Goal: Information Seeking & Learning: Learn about a topic

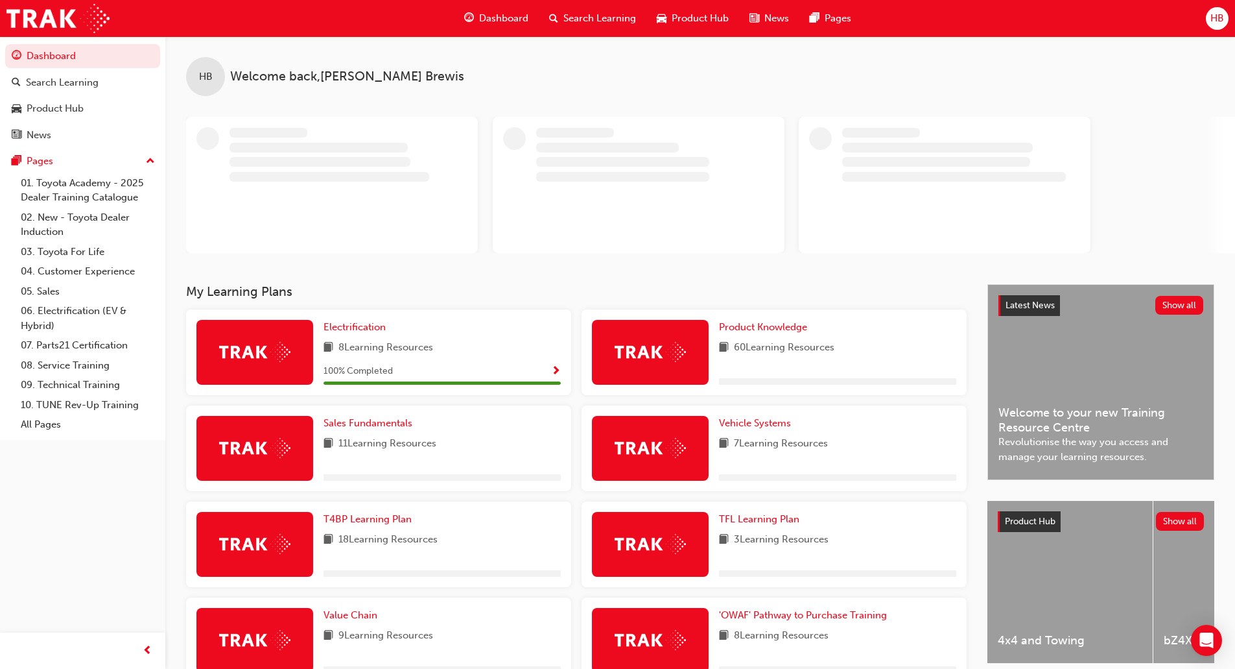
click at [700, 18] on span "Product Hub" at bounding box center [700, 18] width 57 height 15
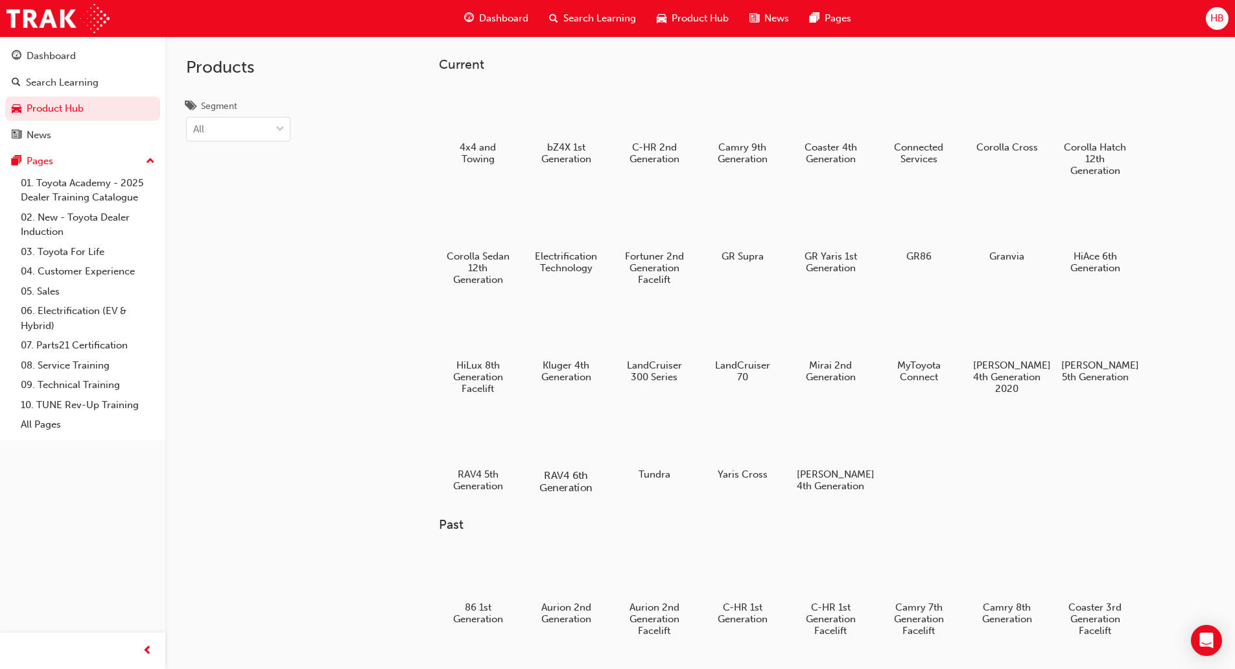
click at [576, 459] on div at bounding box center [566, 438] width 72 height 52
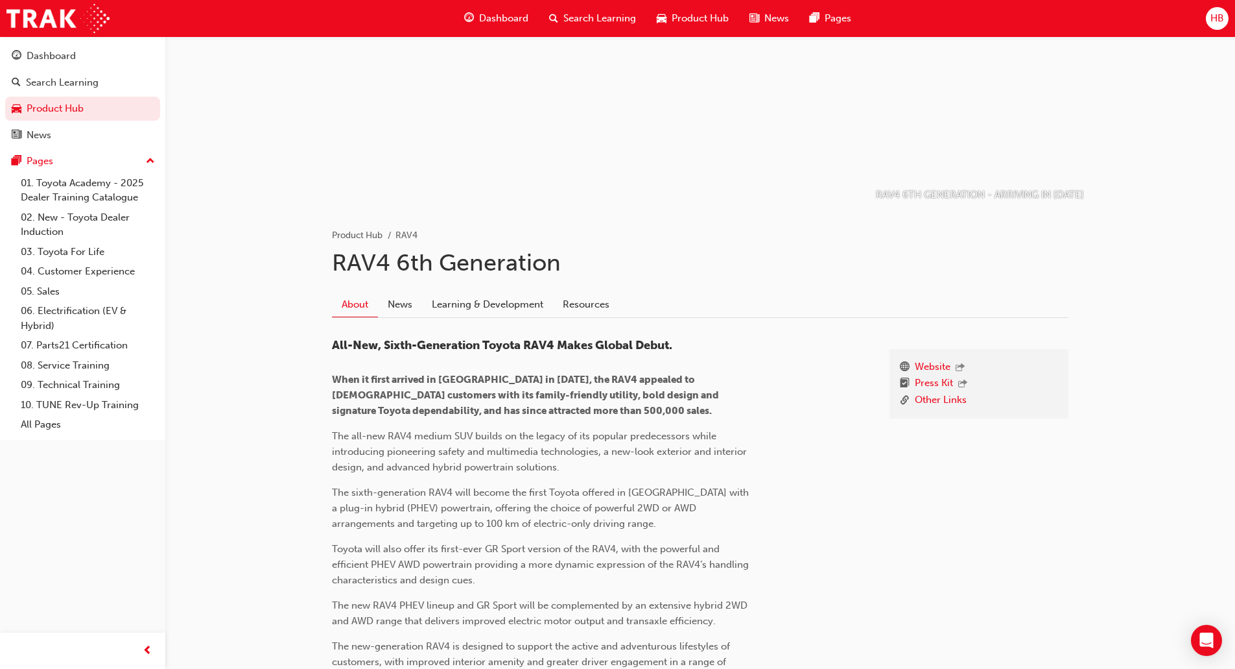
scroll to position [195, 0]
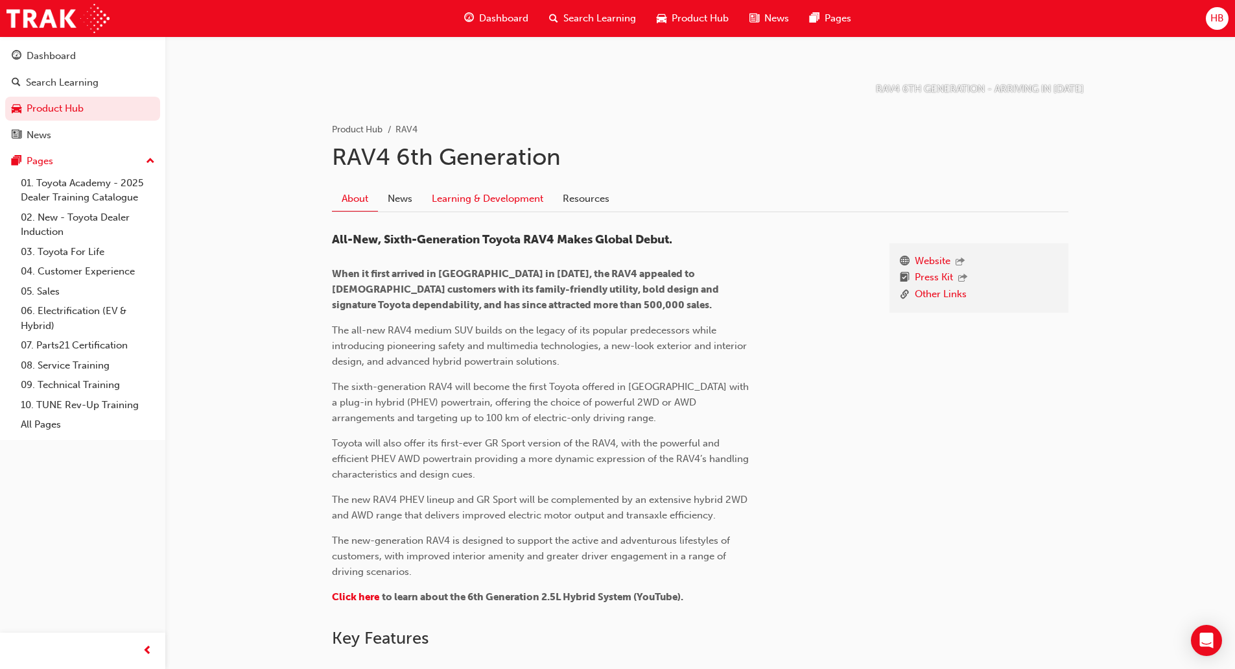
click at [485, 193] on link "Learning & Development" at bounding box center [487, 198] width 131 height 25
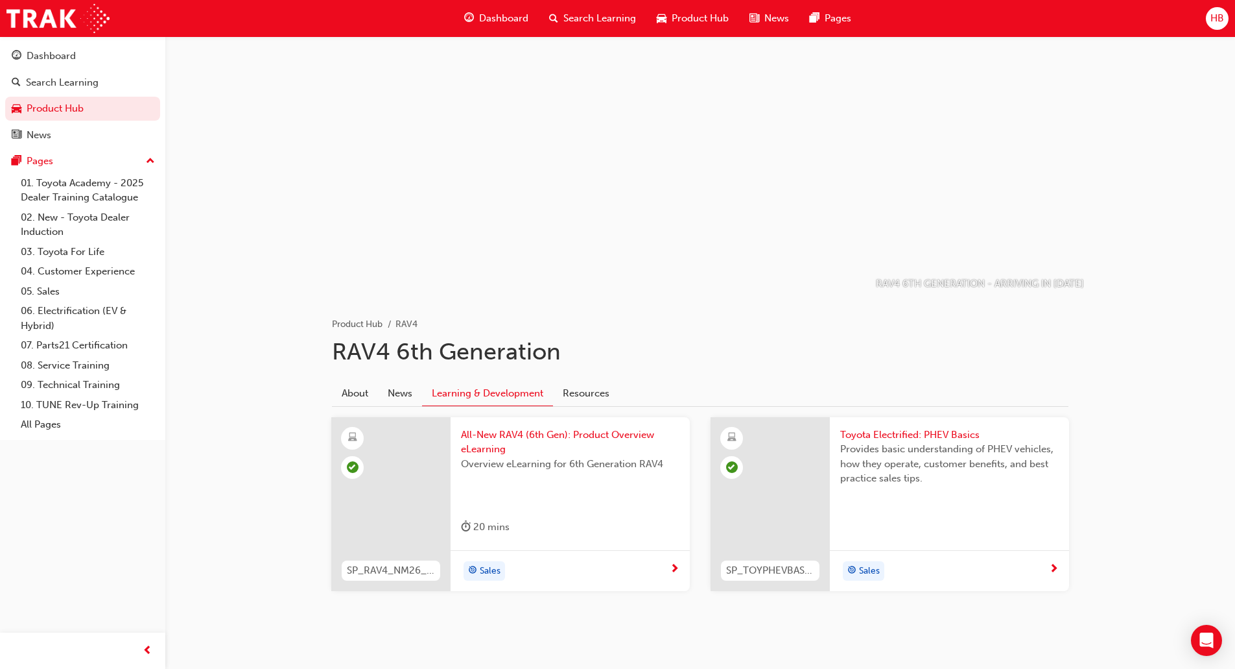
scroll to position [17, 0]
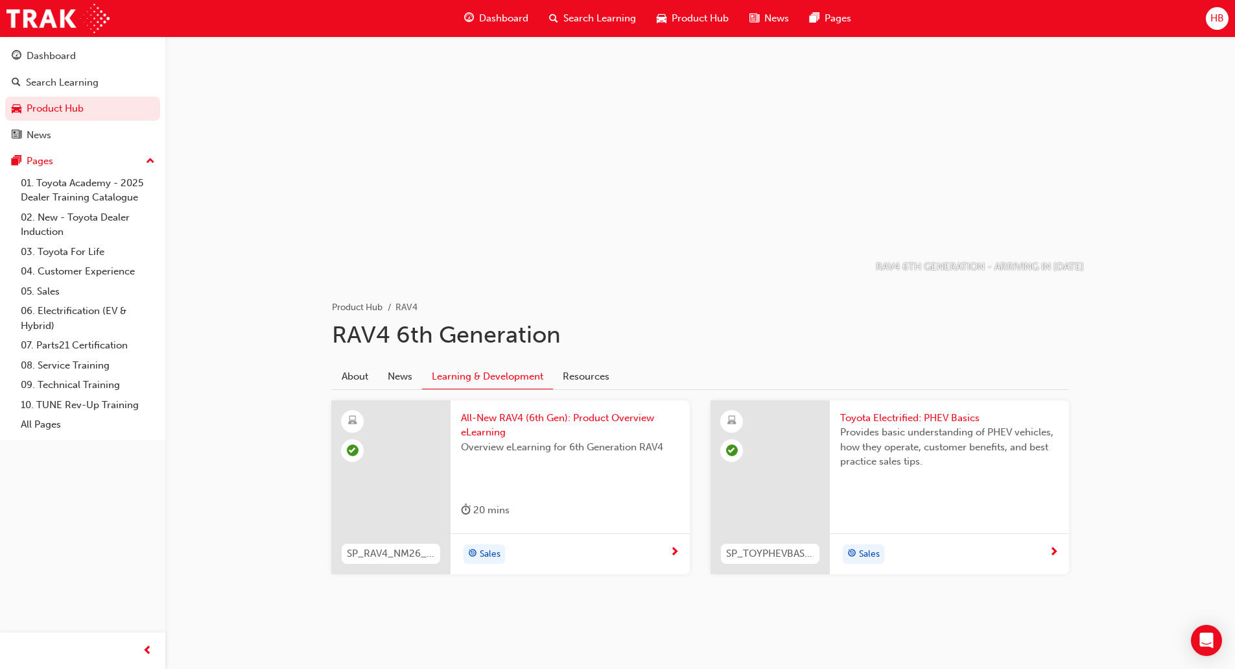
click at [512, 416] on span "All-New RAV4 (6th Gen): Product Overview eLearning" at bounding box center [570, 425] width 219 height 29
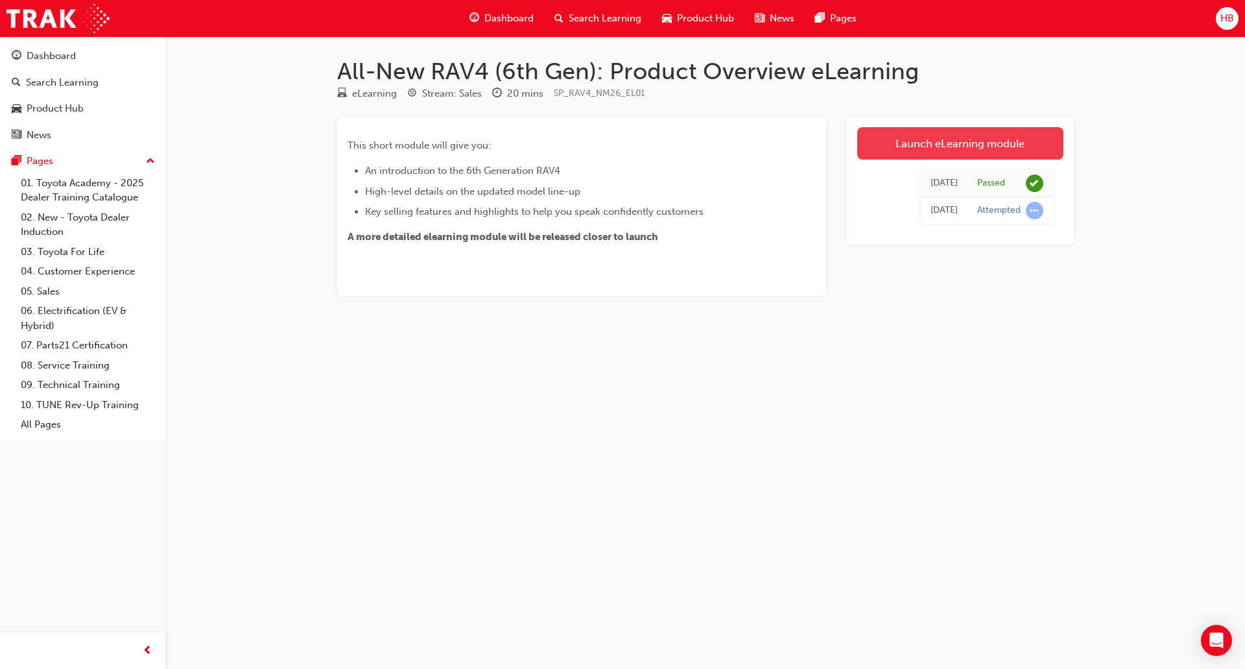
click at [939, 145] on link "Launch eLearning module" at bounding box center [960, 143] width 206 height 32
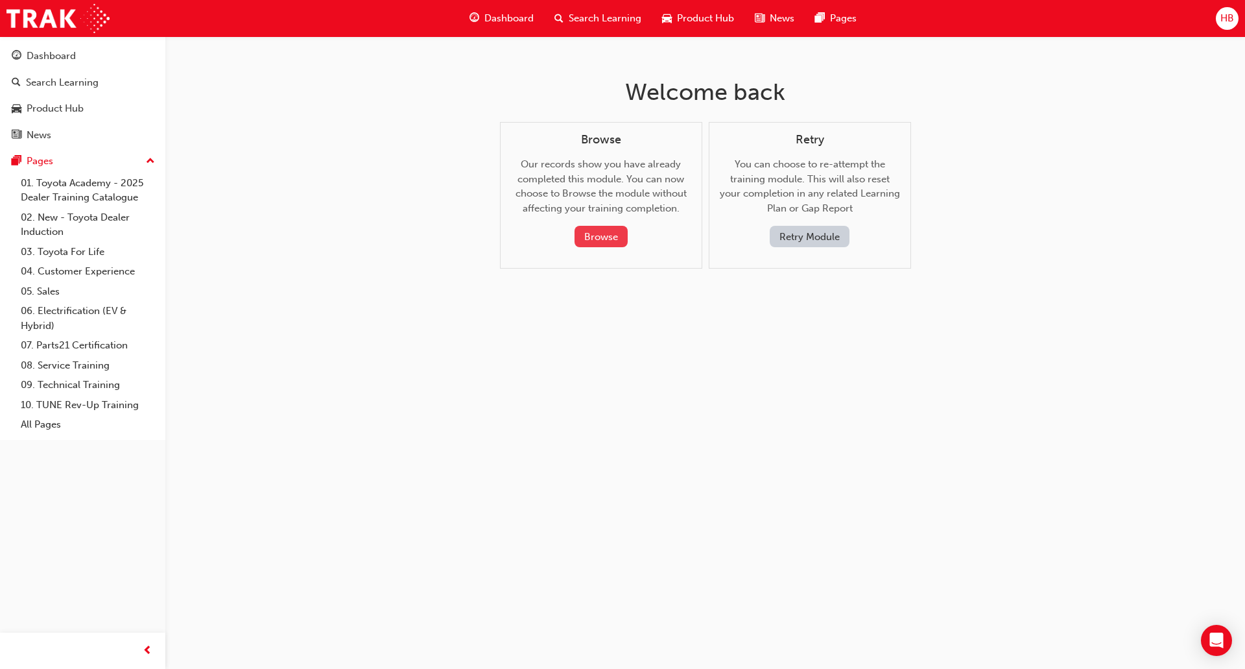
click at [604, 242] on button "Browse" at bounding box center [601, 236] width 53 height 21
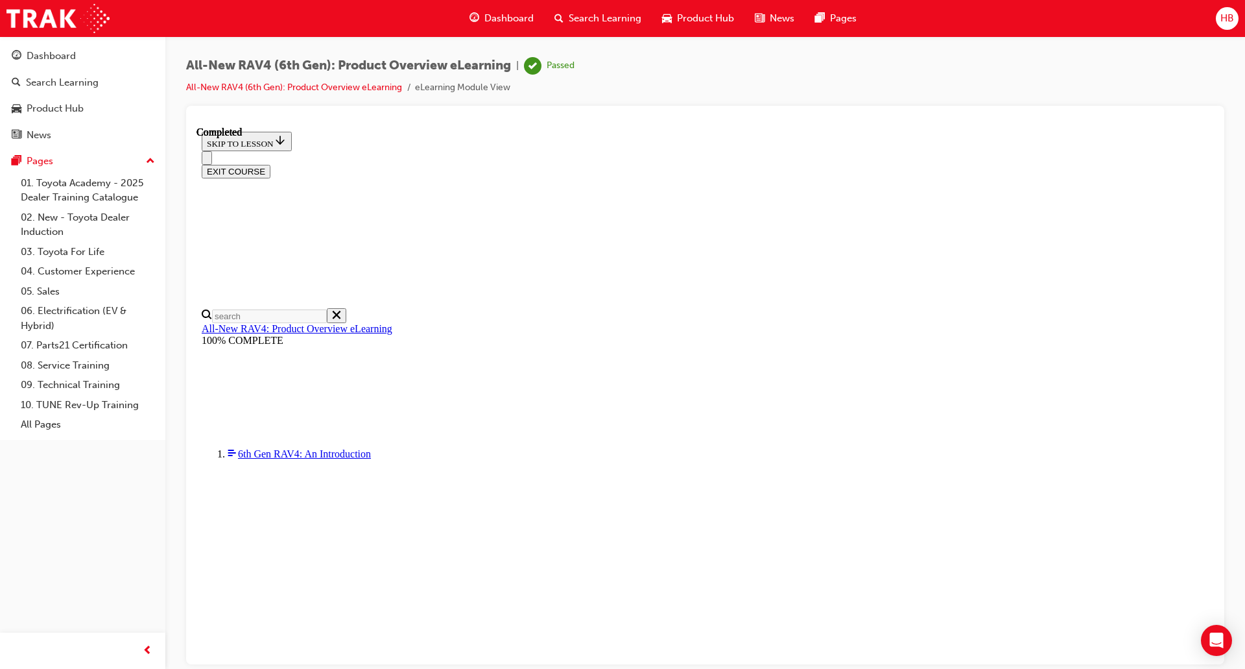
scroll to position [45, 0]
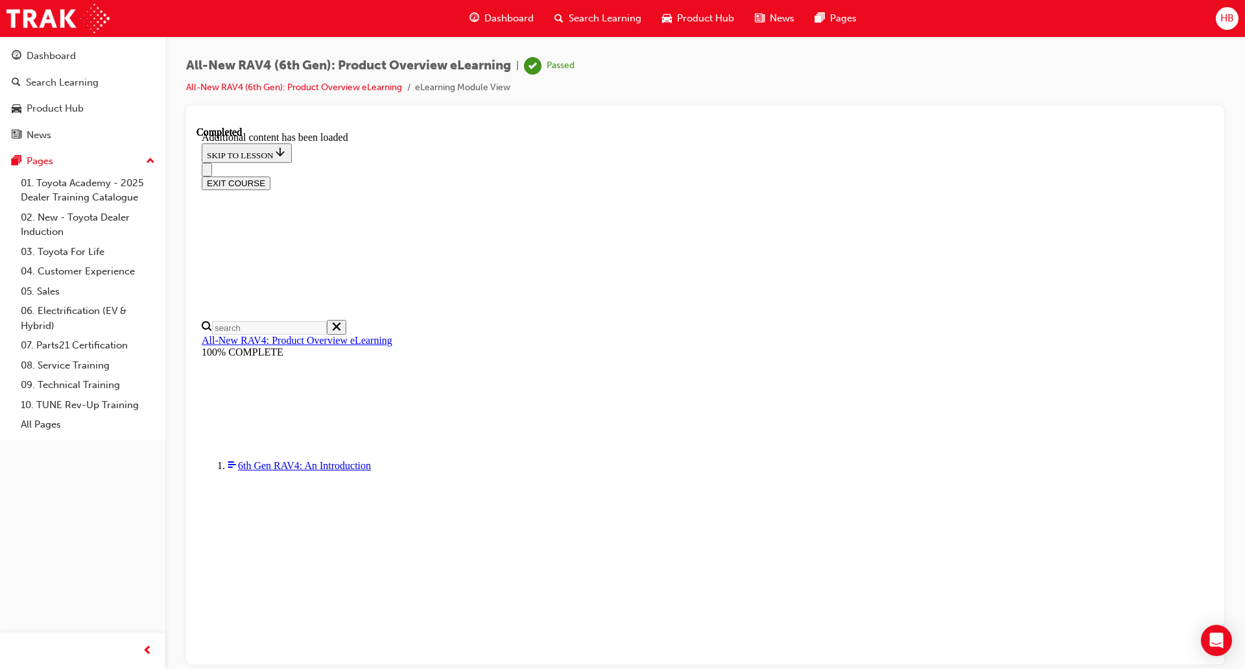
scroll to position [1796, 0]
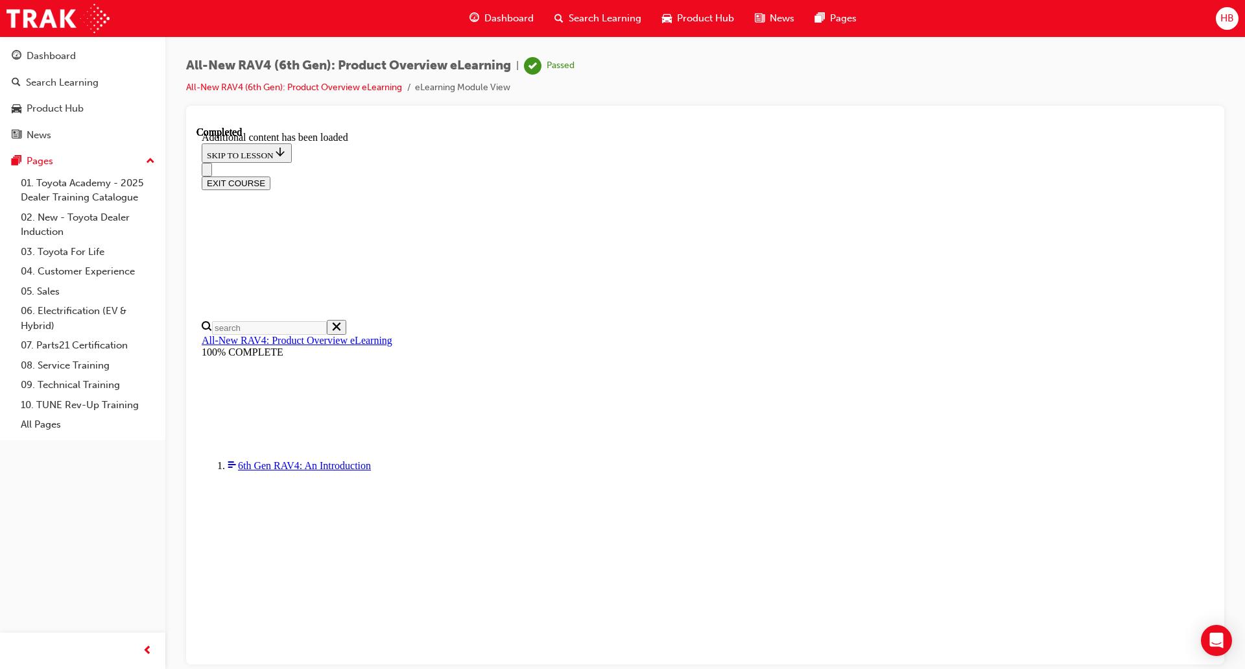
scroll to position [0, 187]
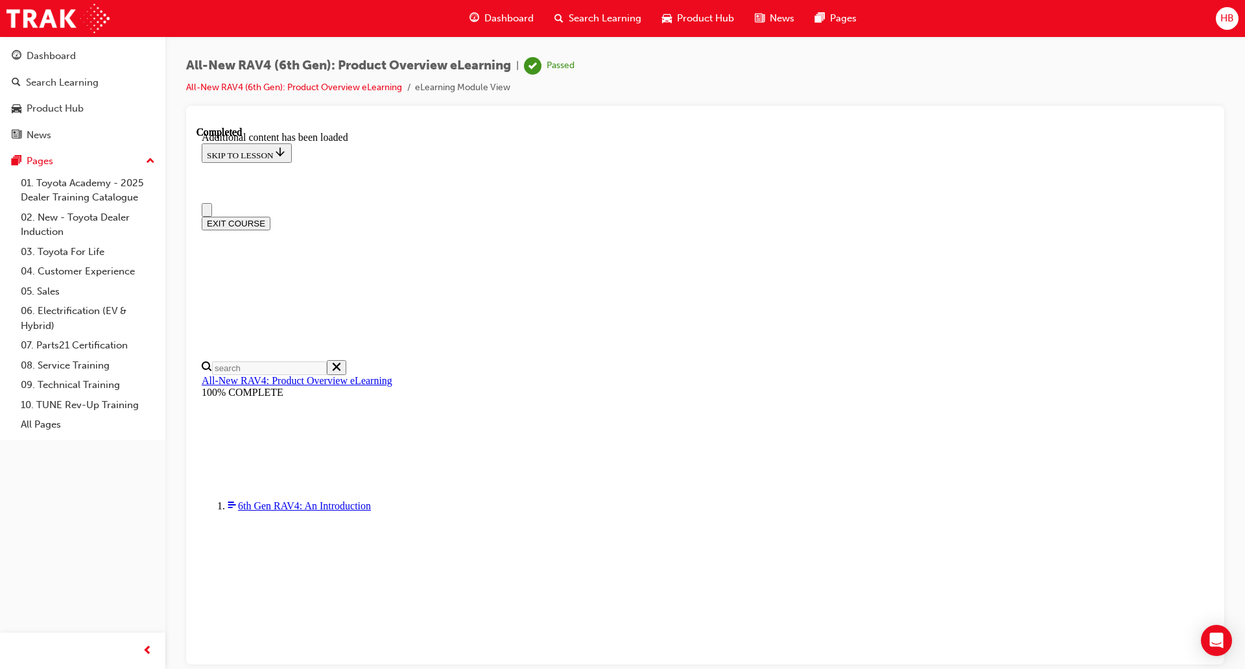
scroll to position [0, 0]
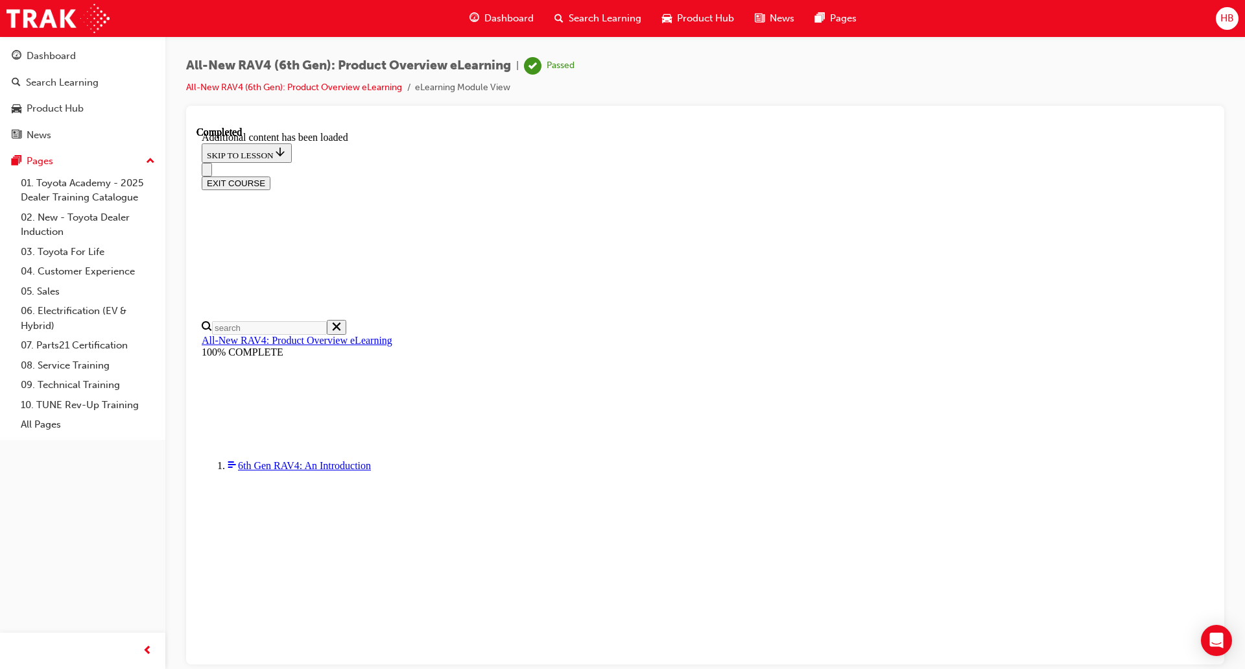
scroll to position [45, 0]
drag, startPoint x: 907, startPoint y: 526, endPoint x: 784, endPoint y: 559, distance: 127.6
drag, startPoint x: 288, startPoint y: 309, endPoint x: 280, endPoint y: 366, distance: 57.0
